Goal: Feedback & Contribution: Submit feedback/report problem

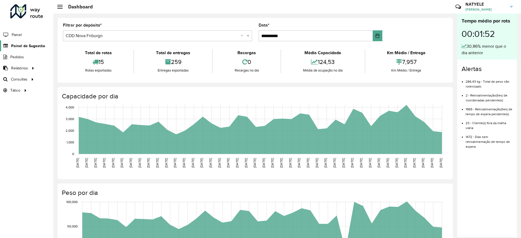
click at [29, 47] on span "Painel de Sugestão" at bounding box center [28, 46] width 34 height 6
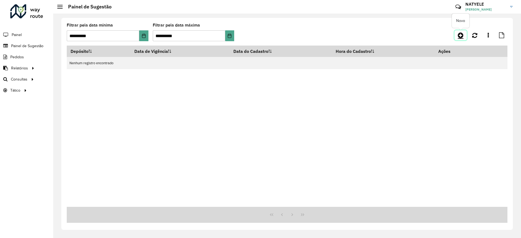
click at [459, 36] on icon at bounding box center [461, 35] width 6 height 7
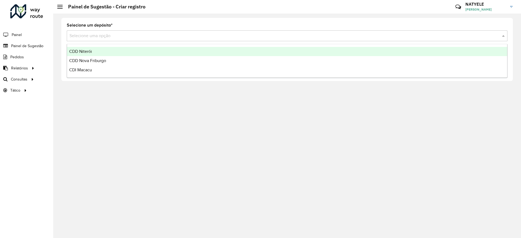
click at [140, 37] on input "text" at bounding box center [281, 36] width 424 height 7
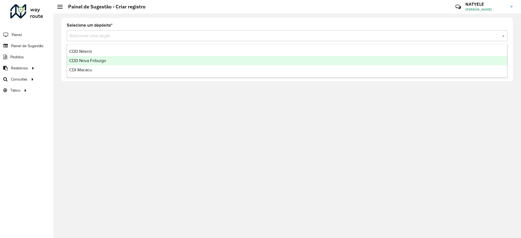
click at [124, 59] on div "CDD Nova Friburgo" at bounding box center [287, 60] width 440 height 9
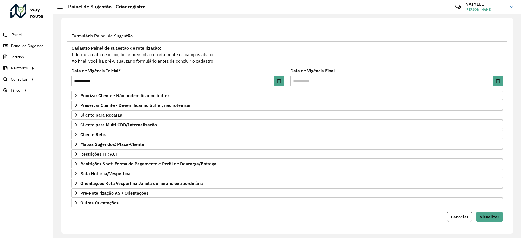
scroll to position [32, 0]
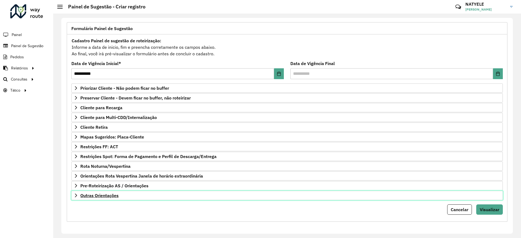
click at [110, 196] on span "Outras Orientações" at bounding box center [99, 195] width 38 height 4
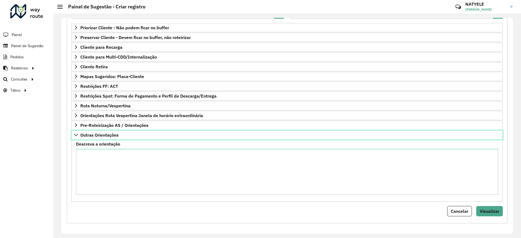
scroll to position [94, 0]
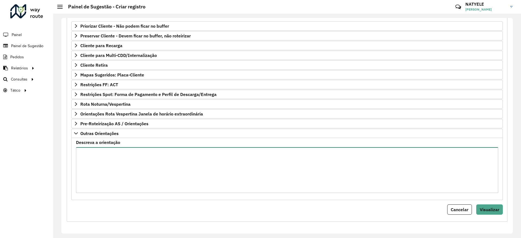
click at [132, 150] on textarea "Descreva a orientação" at bounding box center [287, 170] width 422 height 46
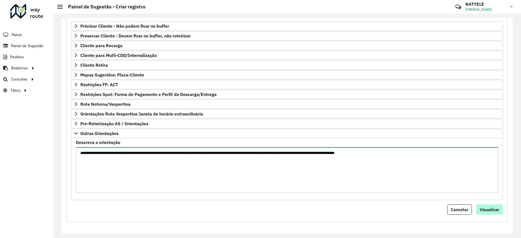
type textarea "**********"
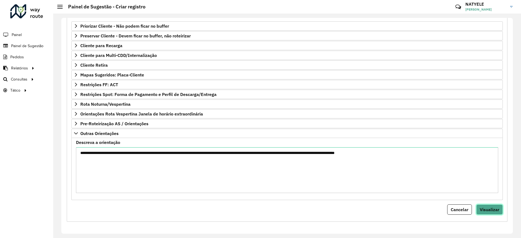
click at [486, 211] on span "Visualizar" at bounding box center [490, 209] width 20 height 5
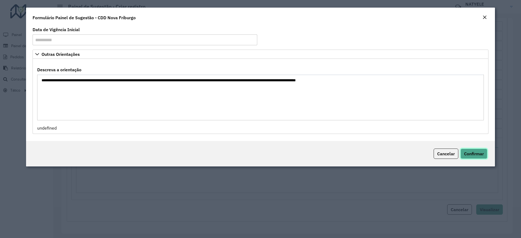
click at [474, 155] on span "Confirmar" at bounding box center [474, 153] width 20 height 5
